Goal: Information Seeking & Learning: Learn about a topic

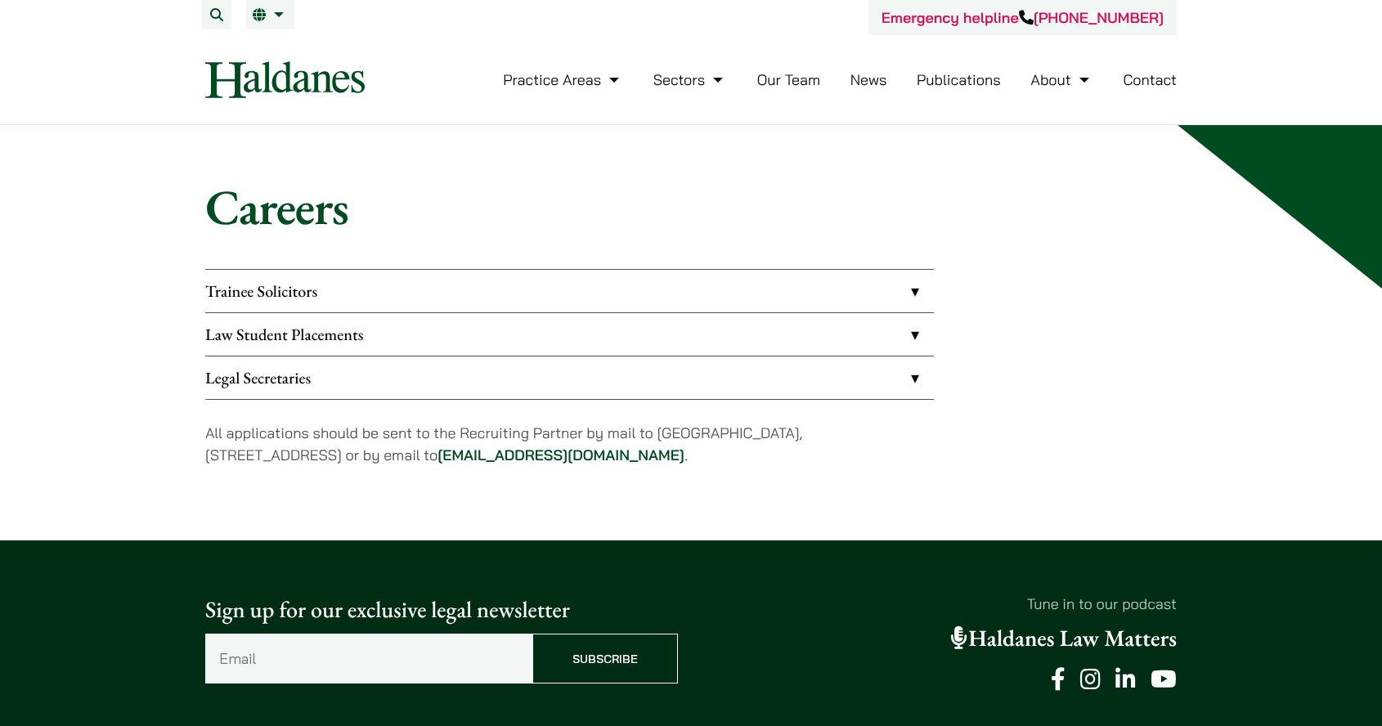
click at [366, 307] on link "Trainee Solicitors" at bounding box center [569, 291] width 729 height 43
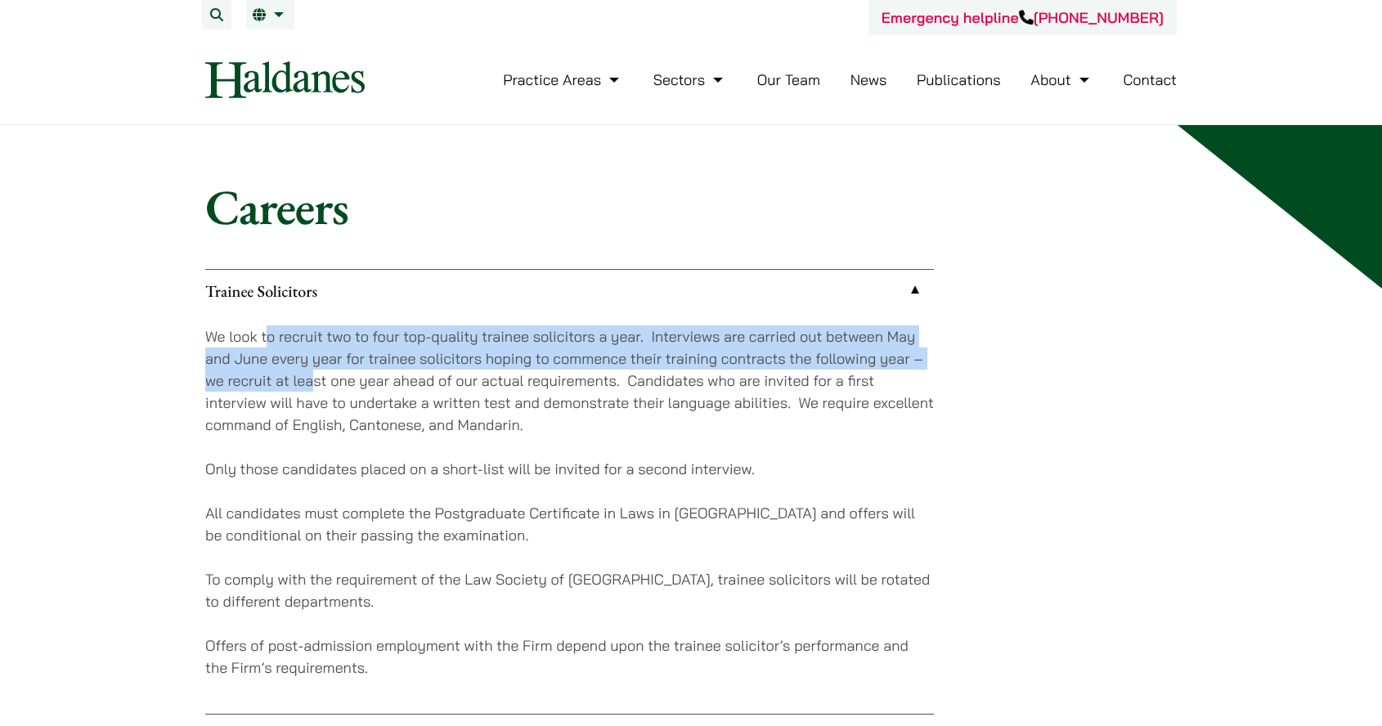
drag, startPoint x: 269, startPoint y: 331, endPoint x: 310, endPoint y: 372, distance: 57.8
click at [310, 372] on p "We look to recruit two to four top-quality trainee solicitors a year. Interview…" at bounding box center [569, 381] width 729 height 110
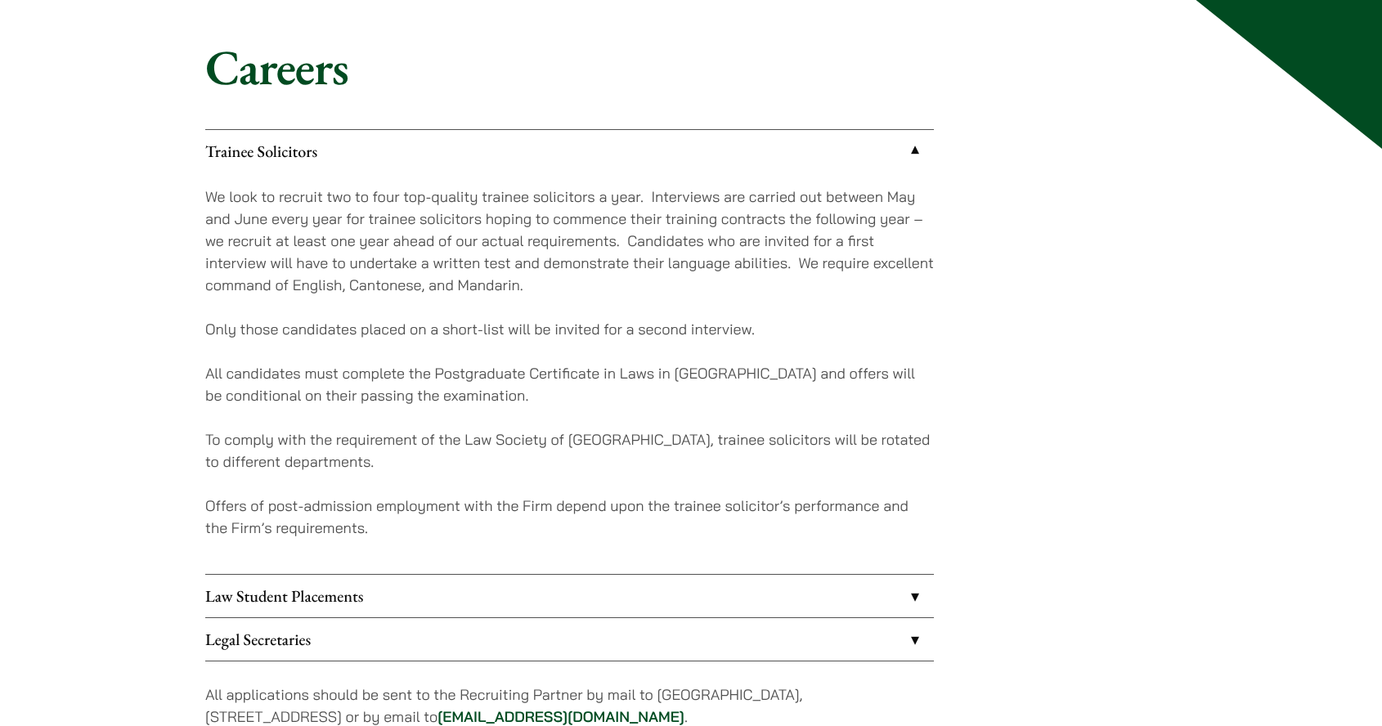
scroll to position [117, 0]
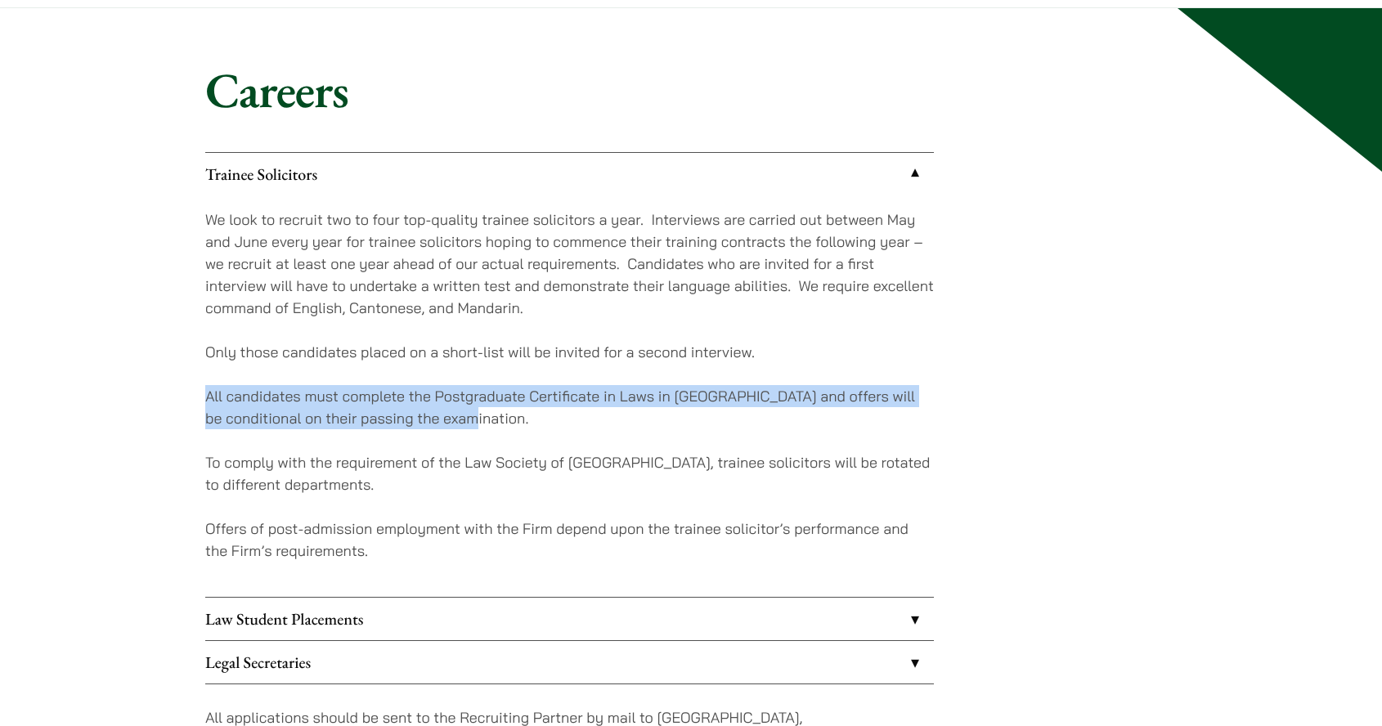
drag, startPoint x: 421, startPoint y: 375, endPoint x: 626, endPoint y: 427, distance: 211.7
click at [626, 427] on div "We look to recruit two to four top-quality trainee solicitors a year. Interview…" at bounding box center [569, 396] width 729 height 402
click at [626, 427] on p "All candidates must complete the Postgraduate Certificate in Laws in [GEOGRAPHI…" at bounding box center [569, 407] width 729 height 44
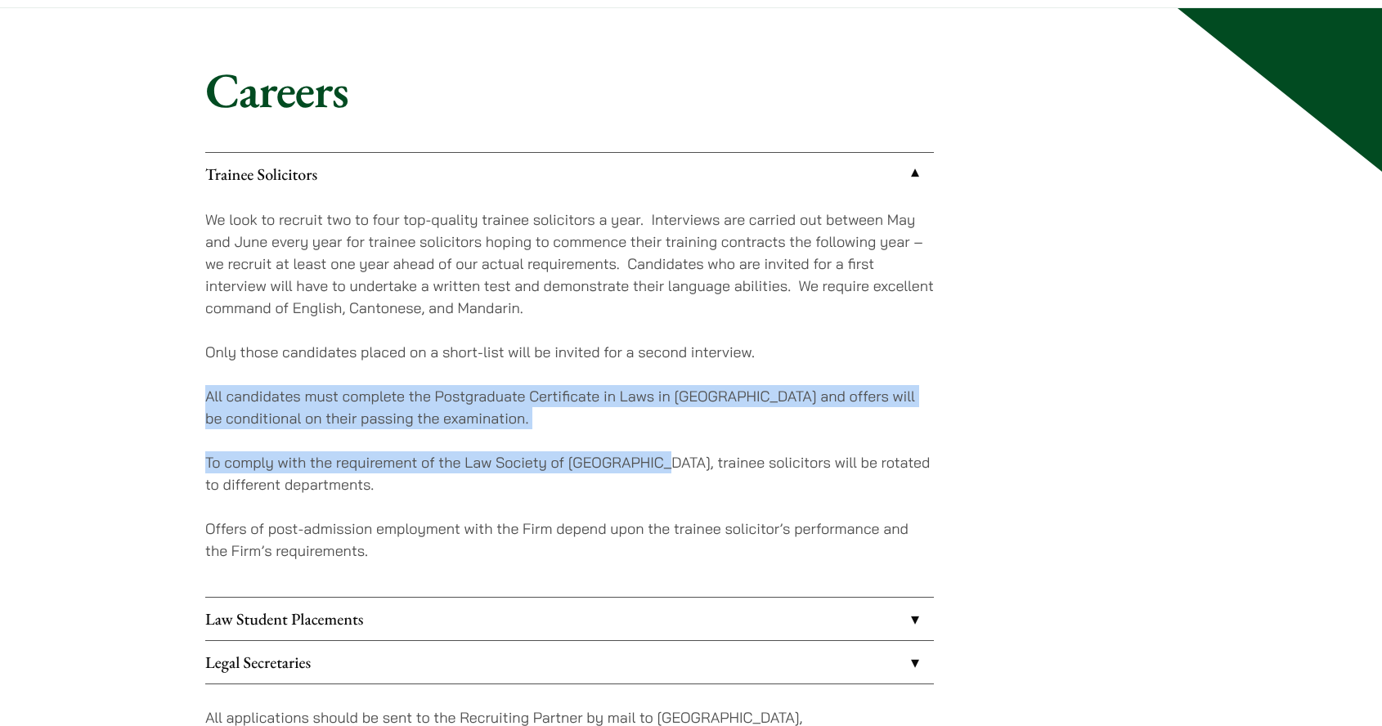
drag, startPoint x: 580, startPoint y: 378, endPoint x: 653, endPoint y: 468, distance: 116.2
click at [653, 468] on div "We look to recruit two to four top-quality trainee solicitors a year. Interview…" at bounding box center [569, 396] width 729 height 402
click at [653, 468] on p "To comply with the requirement of the Law Society of [GEOGRAPHIC_DATA], trainee…" at bounding box center [569, 473] width 729 height 44
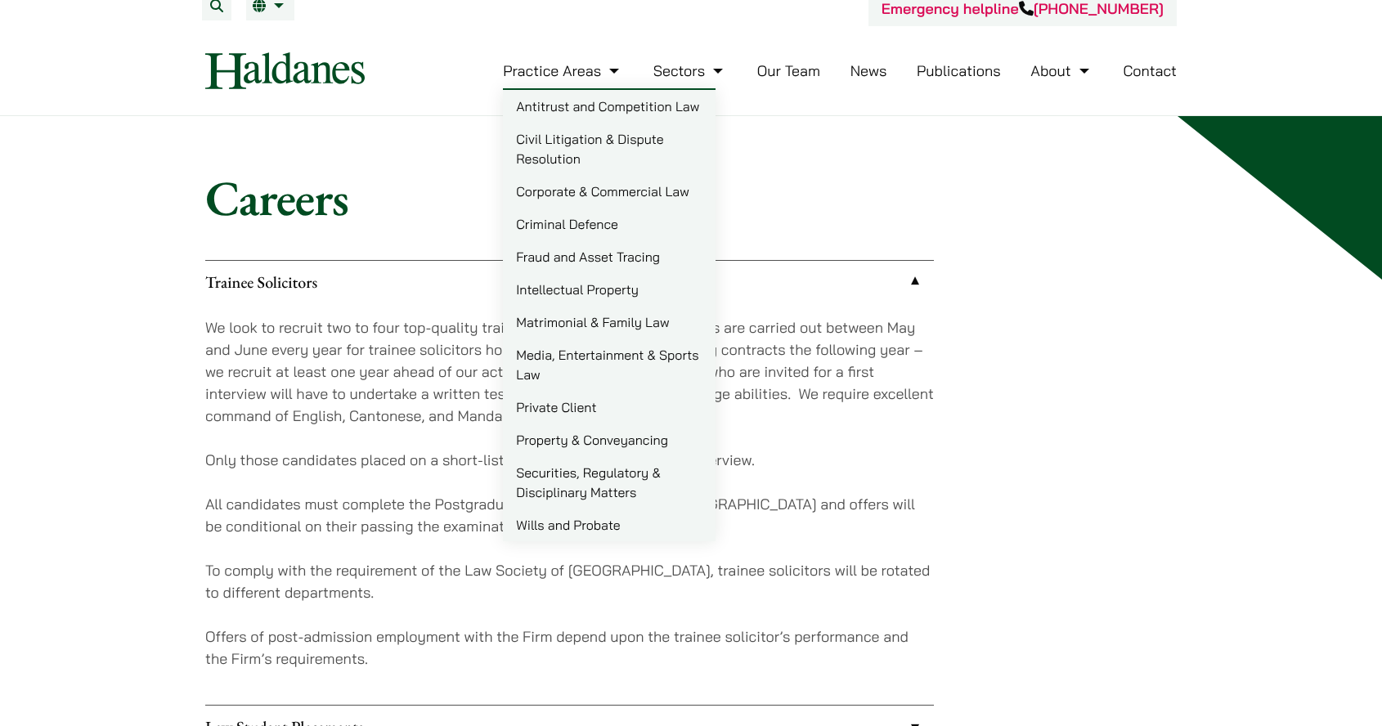
scroll to position [0, 0]
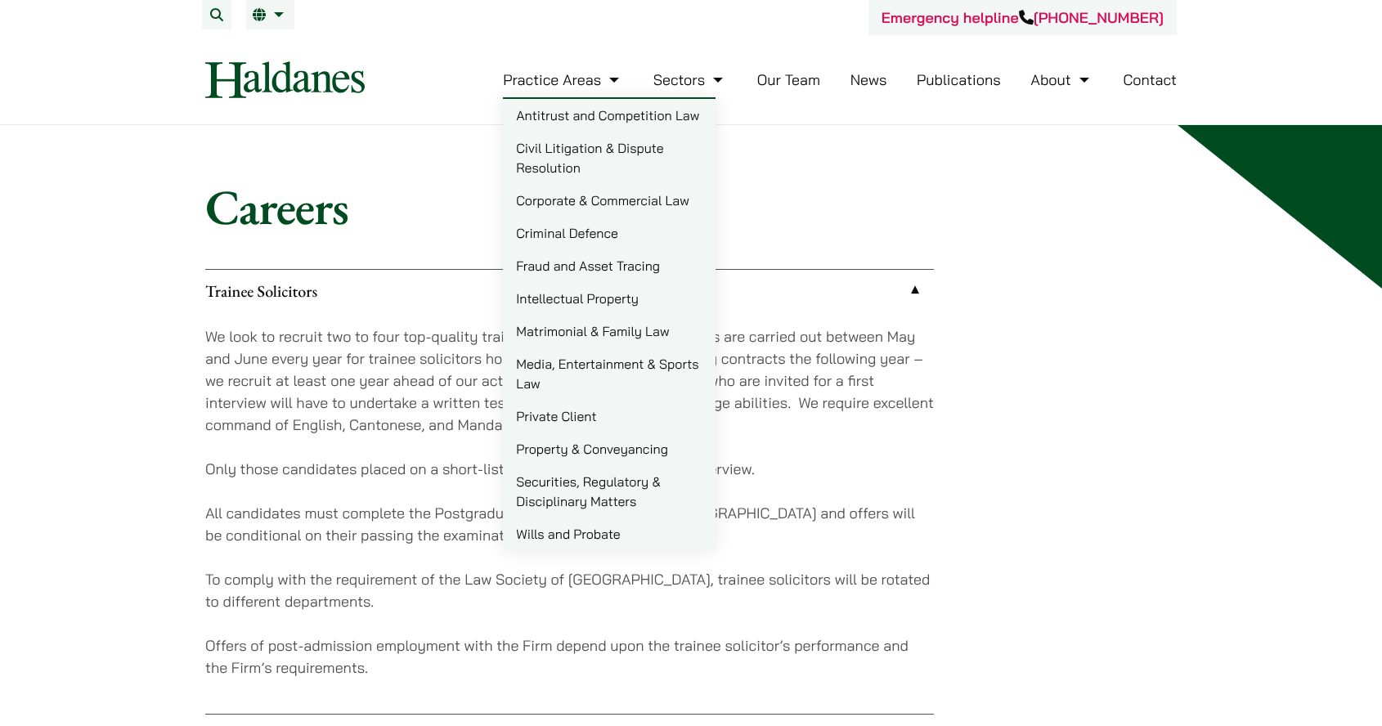
click at [585, 503] on link "Securities, Regulatory & Disciplinary Matters" at bounding box center [609, 491] width 213 height 52
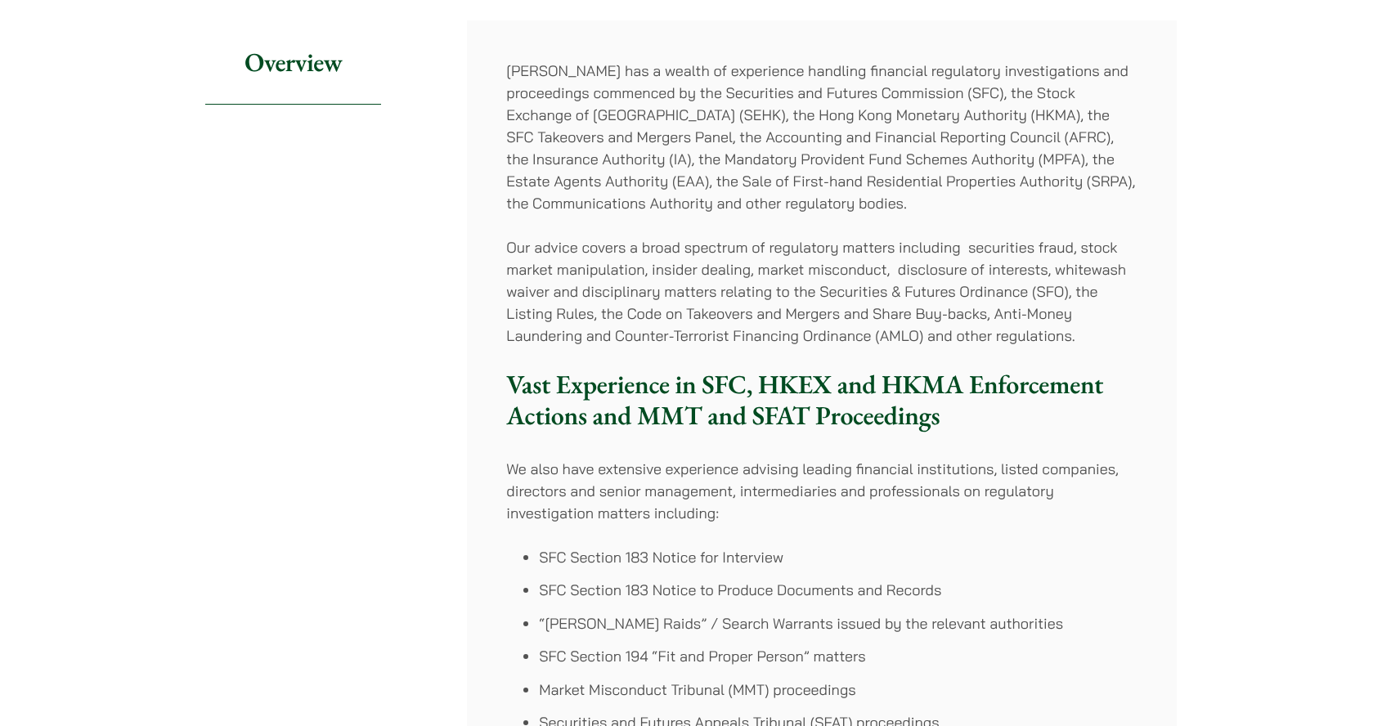
scroll to position [974, 0]
